Goal: Find specific page/section: Find specific page/section

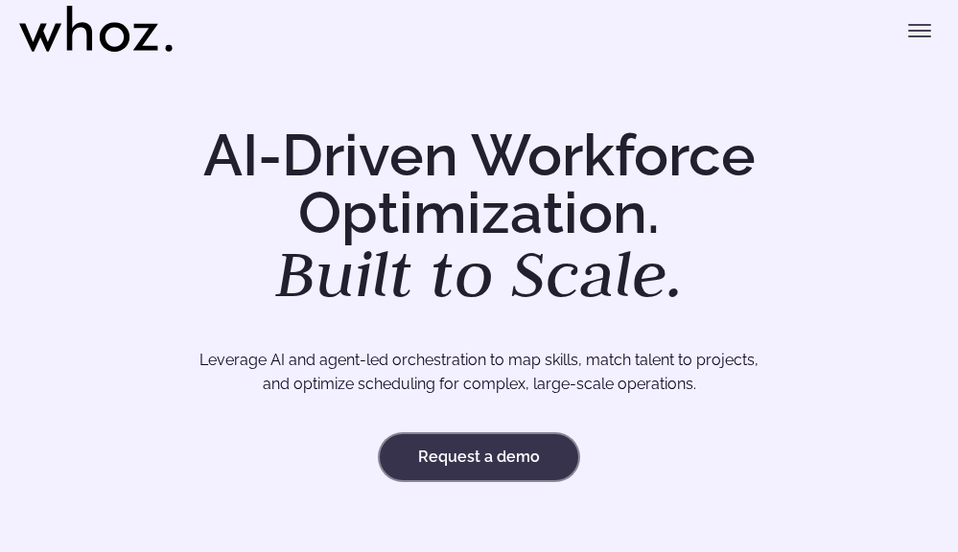
click at [467, 465] on link "Request a demo" at bounding box center [479, 458] width 199 height 46
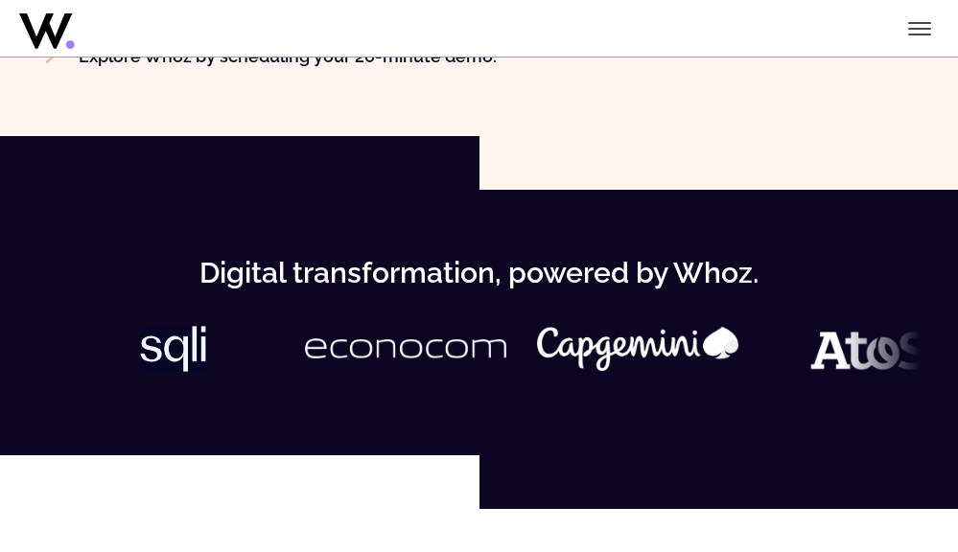
scroll to position [1055, 0]
